Goal: Information Seeking & Learning: Learn about a topic

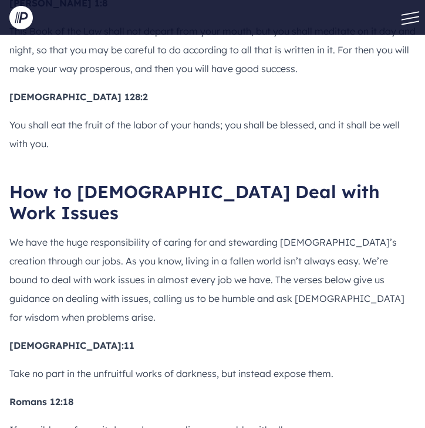
scroll to position [3602, 0]
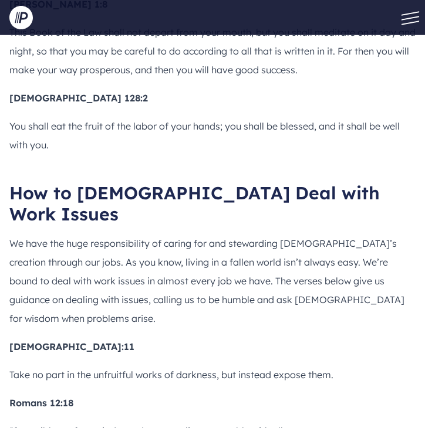
drag, startPoint x: 11, startPoint y: 223, endPoint x: 74, endPoint y: 286, distance: 88.7
copy div "1 [DEMOGRAPHIC_DATA] 4:11-12 And to aspire to live quietly, and to mind your ow…"
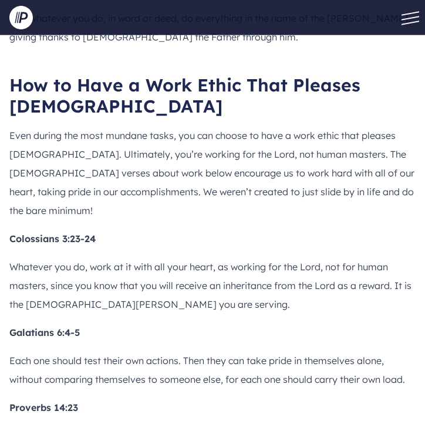
scroll to position [1765, 0]
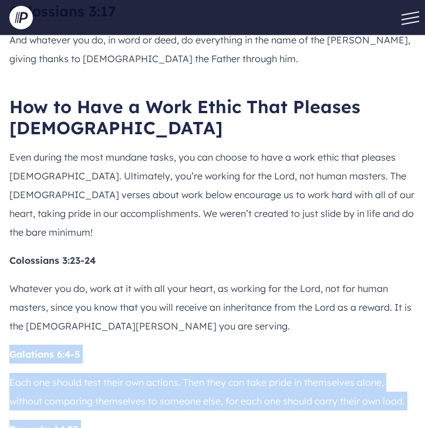
drag, startPoint x: 11, startPoint y: 222, endPoint x: 324, endPoint y: 325, distance: 330.1
copy div "Galatians 6:4-5 Each one should test their own actions. Then they can take prid…"
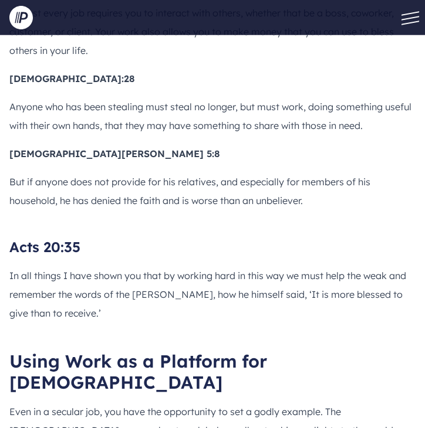
scroll to position [2460, 0]
